Goal: Transaction & Acquisition: Purchase product/service

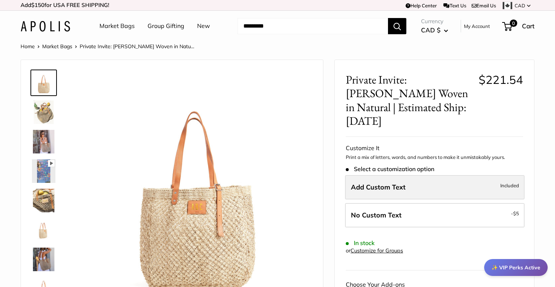
click at [393, 183] on span "Add Custom Text" at bounding box center [378, 187] width 55 height 8
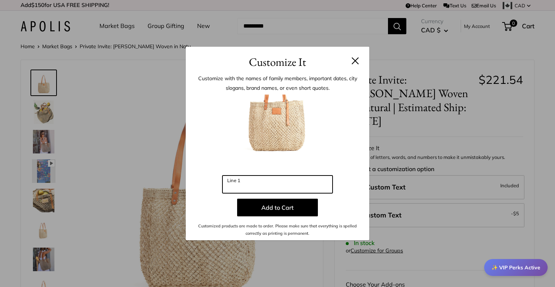
click at [315, 183] on input "Line 1" at bounding box center [278, 184] width 110 height 18
type input "***"
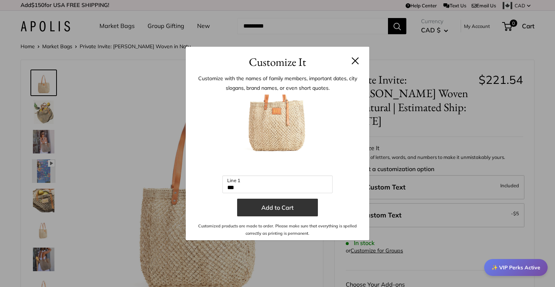
click at [284, 208] on button "Add to Cart" at bounding box center [277, 207] width 81 height 18
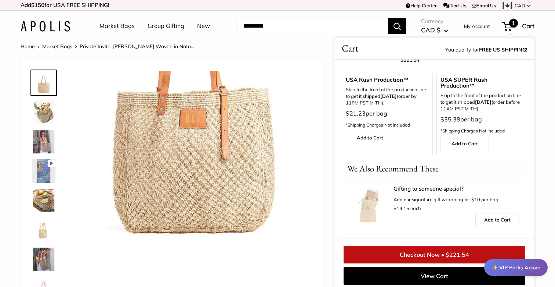
scroll to position [72, 0]
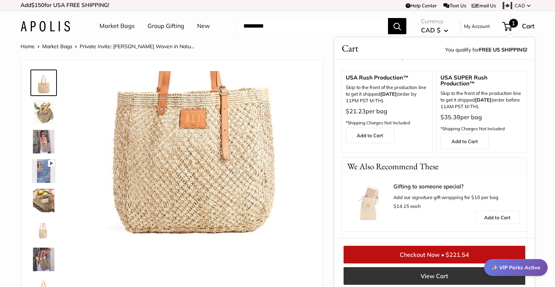
click at [428, 276] on link "View Cart" at bounding box center [435, 276] width 182 height 18
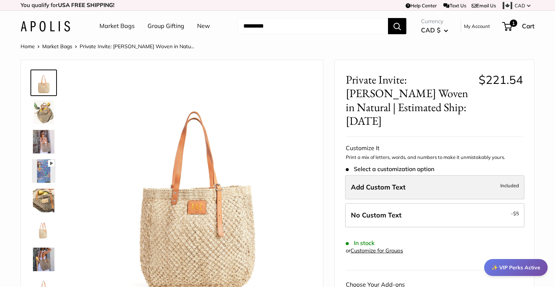
click at [371, 183] on span "Add Custom Text" at bounding box center [378, 187] width 55 height 8
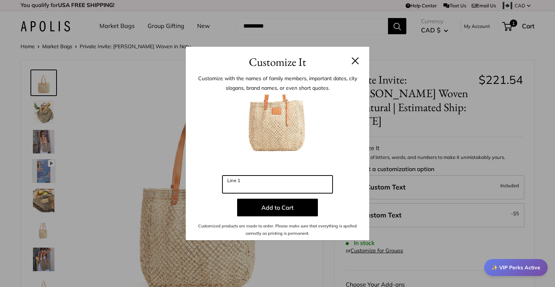
click at [249, 184] on input "Line 1" at bounding box center [278, 184] width 110 height 18
type input "**"
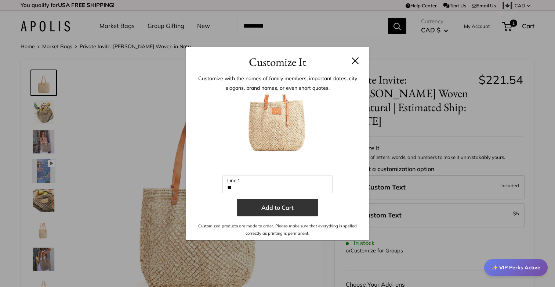
click at [274, 206] on button "Add to Cart" at bounding box center [277, 207] width 81 height 18
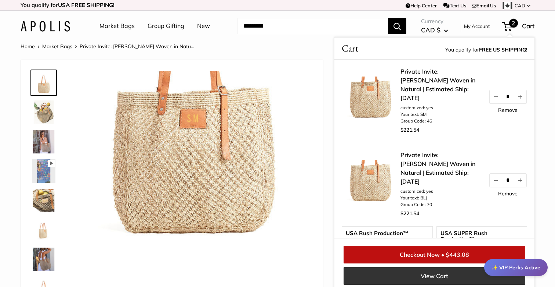
click at [426, 273] on link "View Cart" at bounding box center [435, 276] width 182 height 18
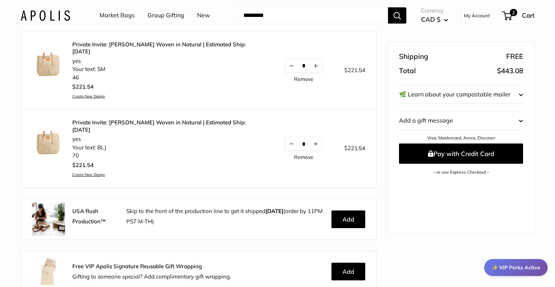
scroll to position [99, 0]
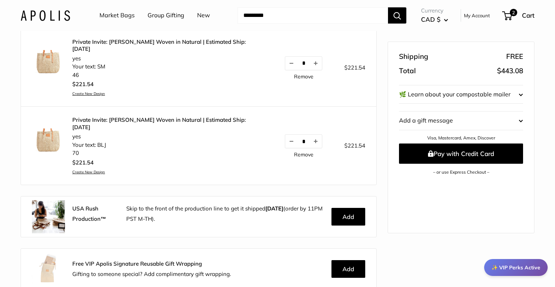
click at [401, 185] on shop-pay-wallet-button at bounding box center [399, 180] width 1 height 7
